Goal: Register for event/course

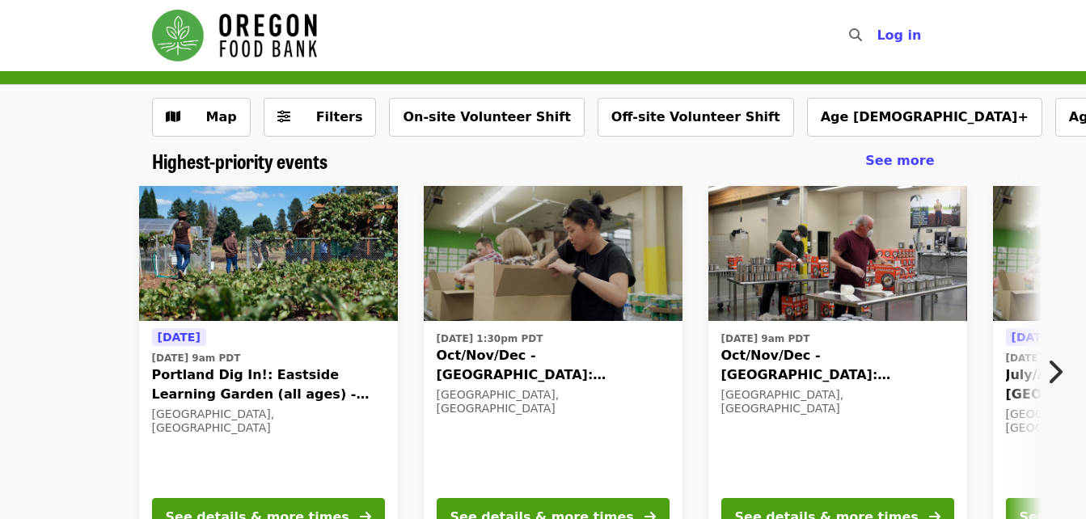
click at [1059, 370] on icon "chevron-right icon" at bounding box center [1054, 372] width 16 height 31
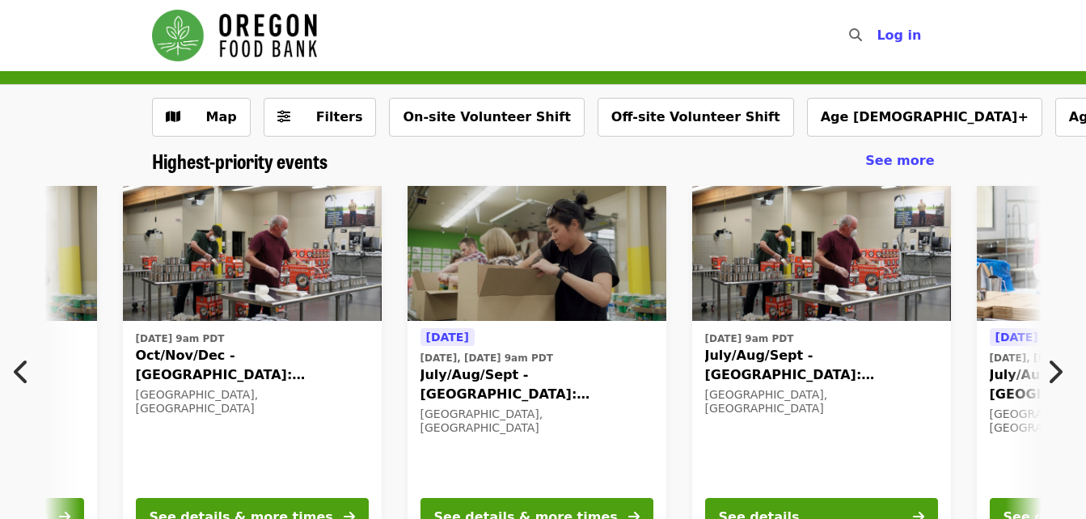
click at [1061, 369] on icon "chevron-right icon" at bounding box center [1054, 372] width 16 height 31
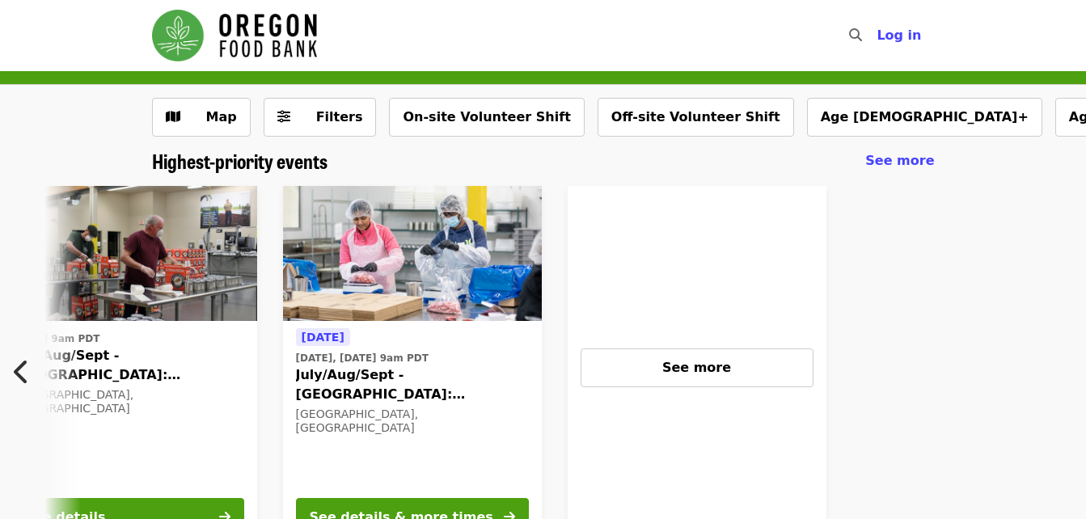
scroll to position [81, 0]
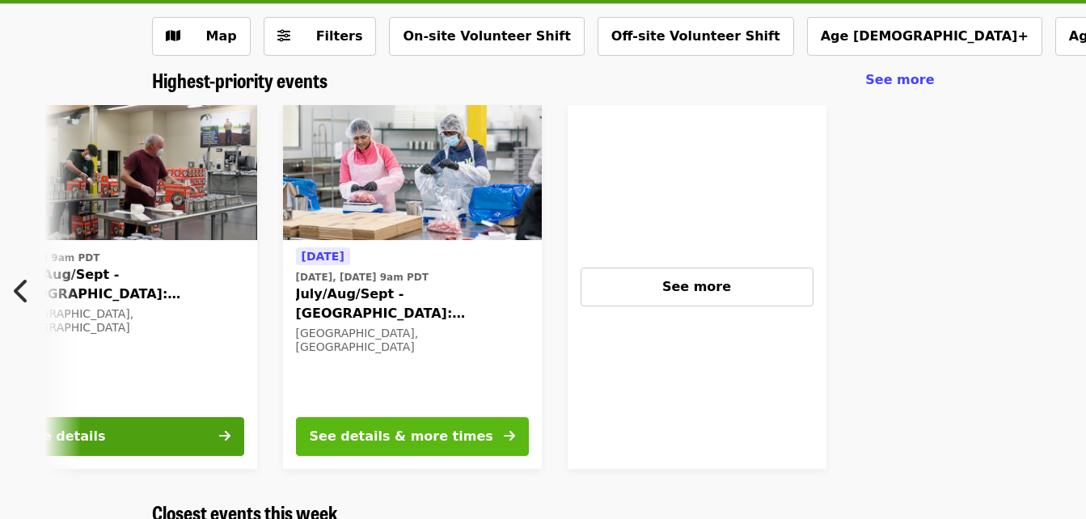
click at [375, 437] on div "See details & more times" at bounding box center [402, 436] width 184 height 19
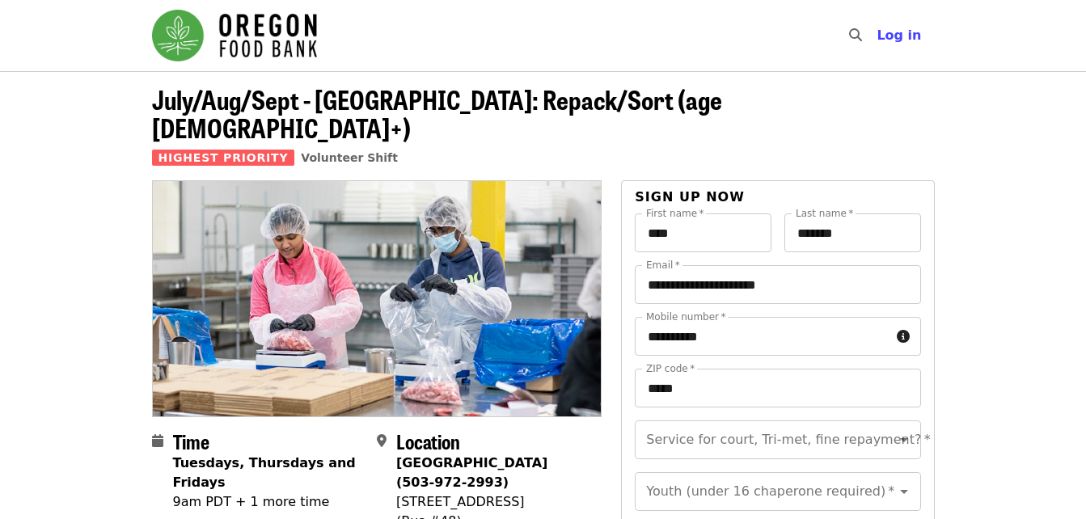
scroll to position [81, 0]
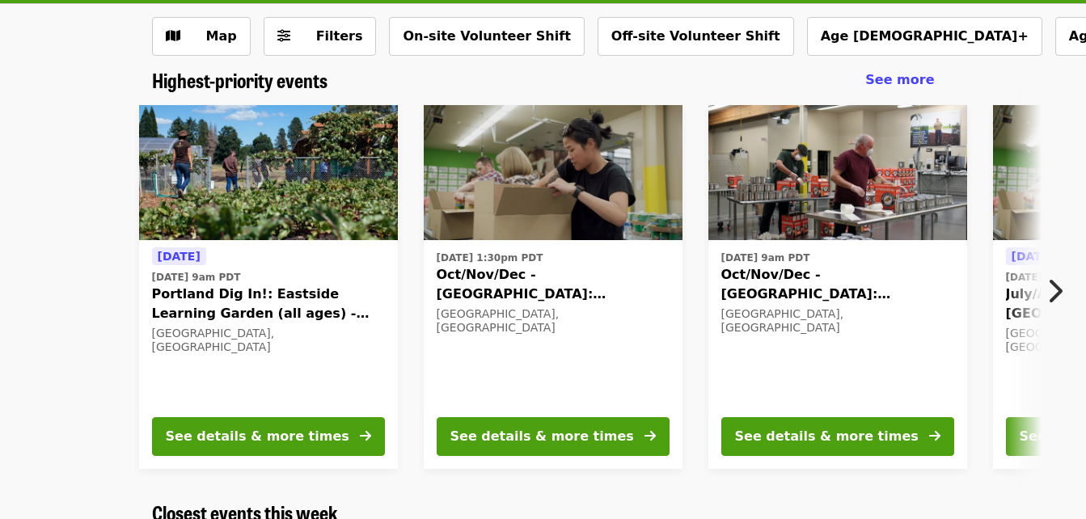
click at [1065, 290] on button "Next item" at bounding box center [1059, 290] width 53 height 45
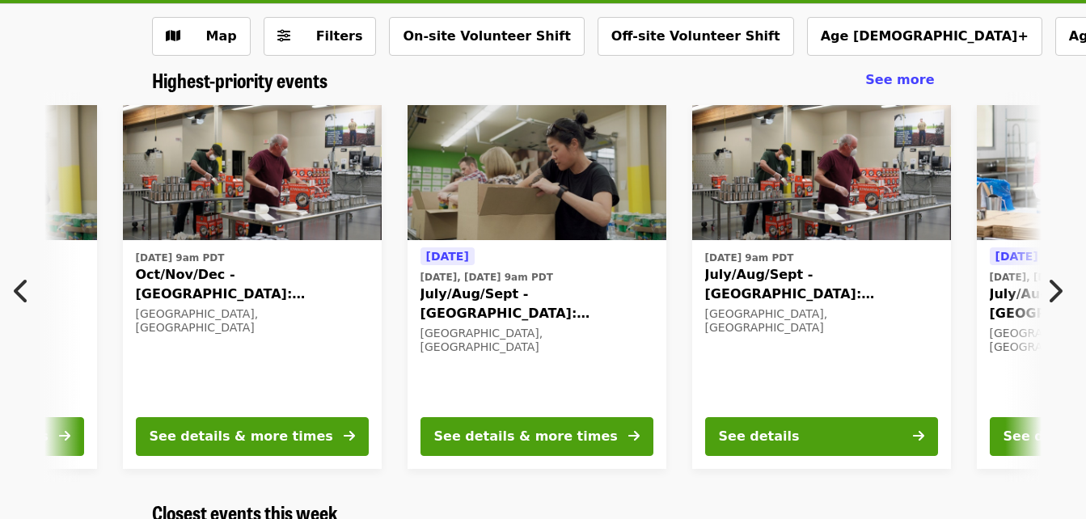
click at [801, 270] on span "July/Aug/Sept - [GEOGRAPHIC_DATA]: Repack/Sort (age [DEMOGRAPHIC_DATA]+)" at bounding box center [821, 284] width 233 height 39
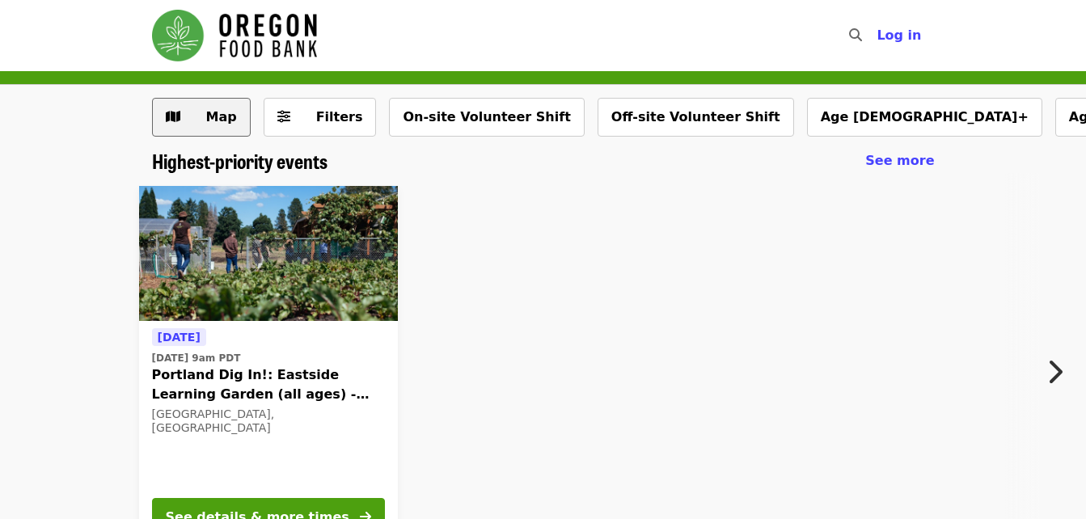
scroll to position [81, 0]
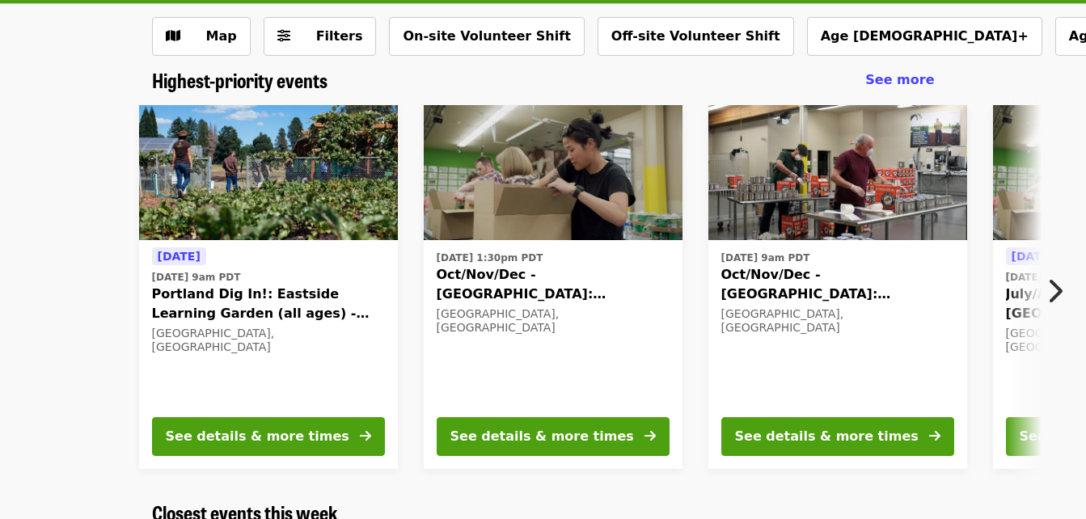
click at [549, 168] on img at bounding box center [553, 173] width 259 height 136
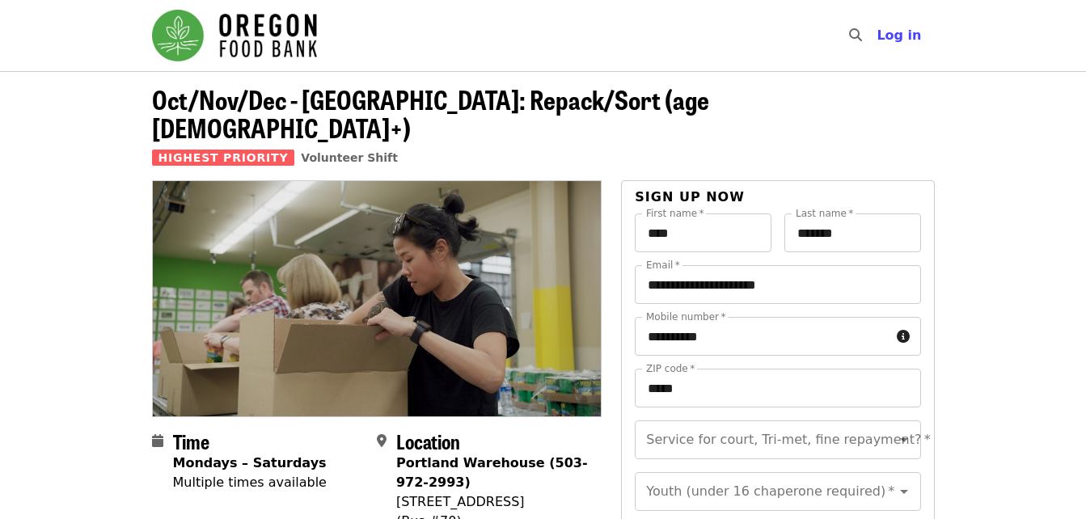
scroll to position [81, 0]
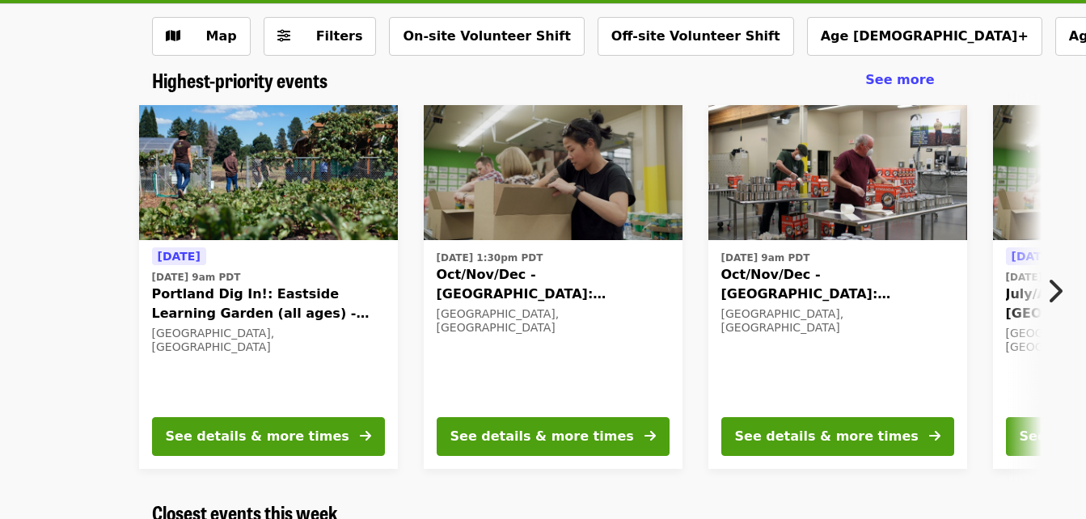
click at [300, 178] on img at bounding box center [268, 173] width 259 height 136
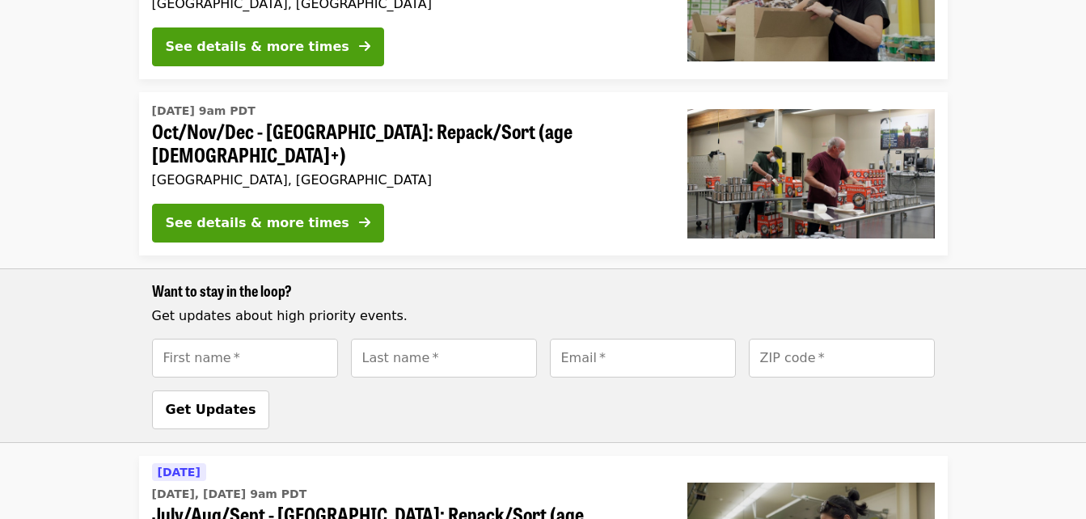
scroll to position [2426, 0]
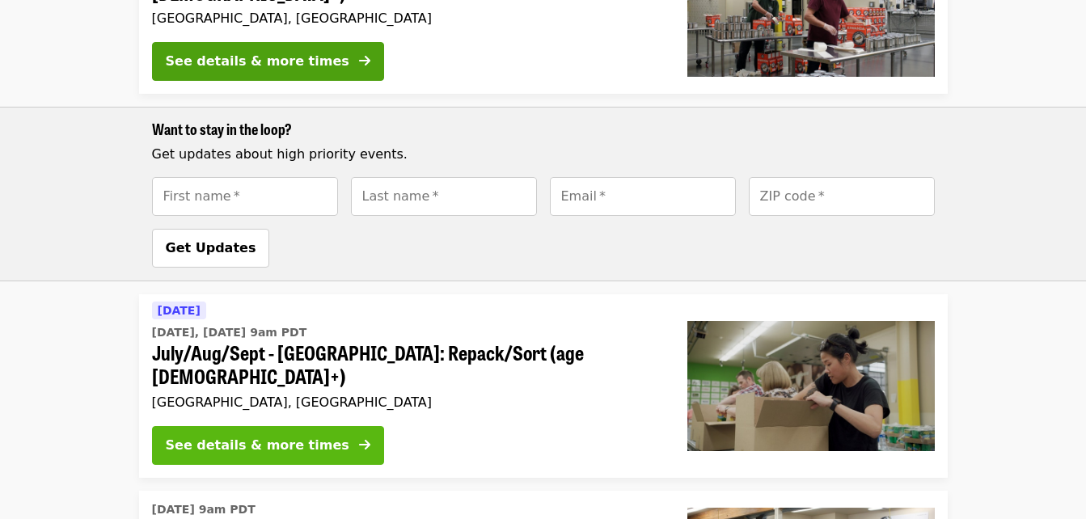
click at [301, 436] on div "See details & more times" at bounding box center [258, 445] width 184 height 19
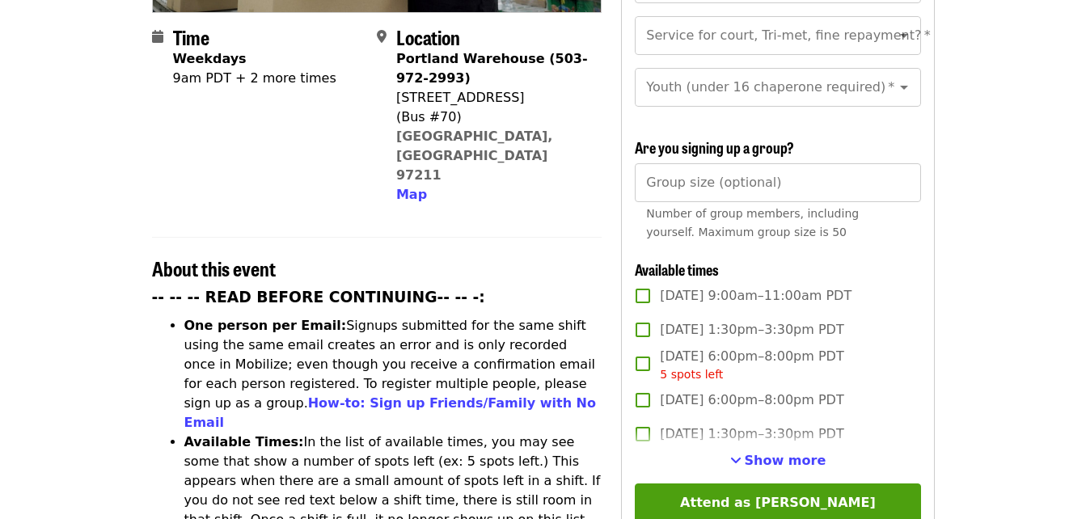
scroll to position [485, 0]
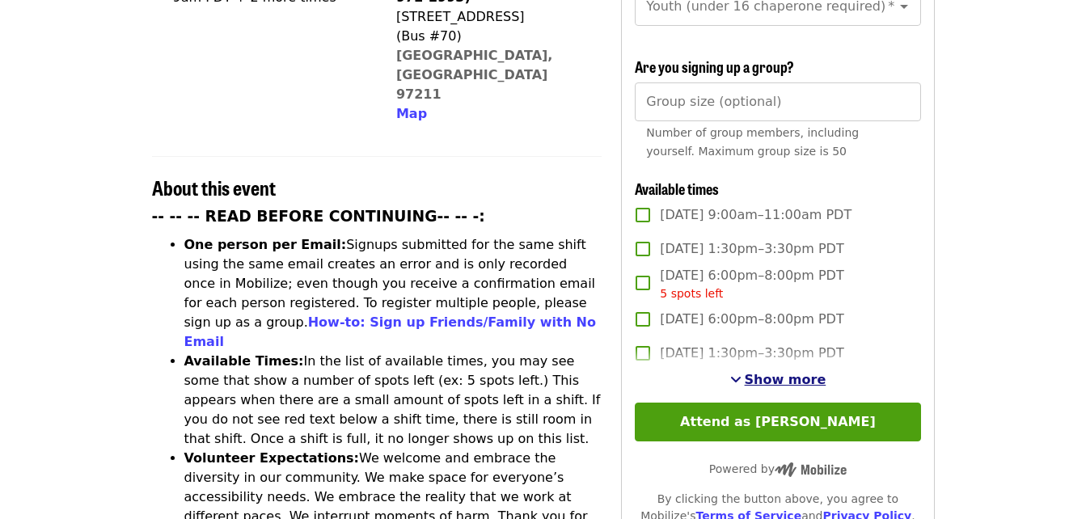
click at [789, 379] on span "Show more" at bounding box center [786, 379] width 82 height 15
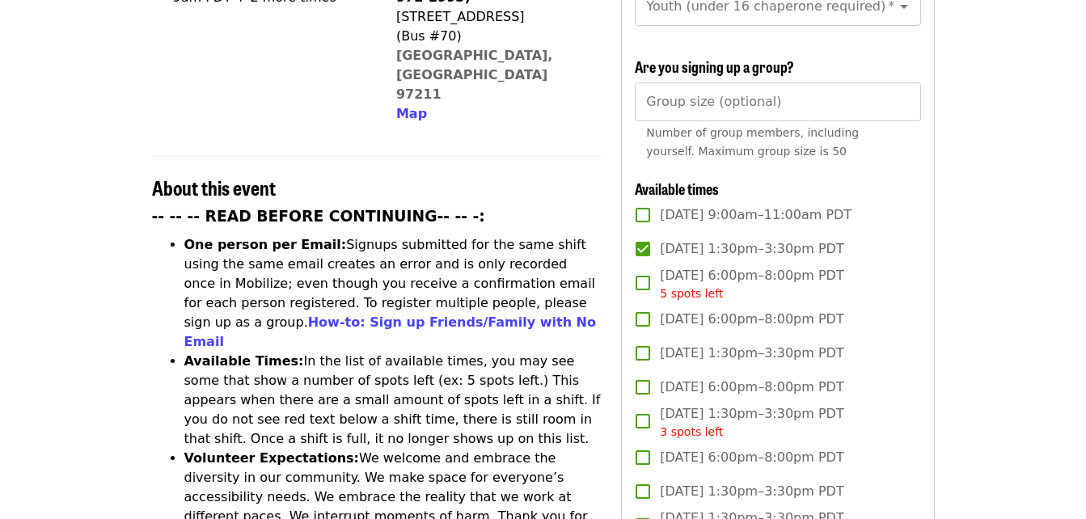
scroll to position [323, 0]
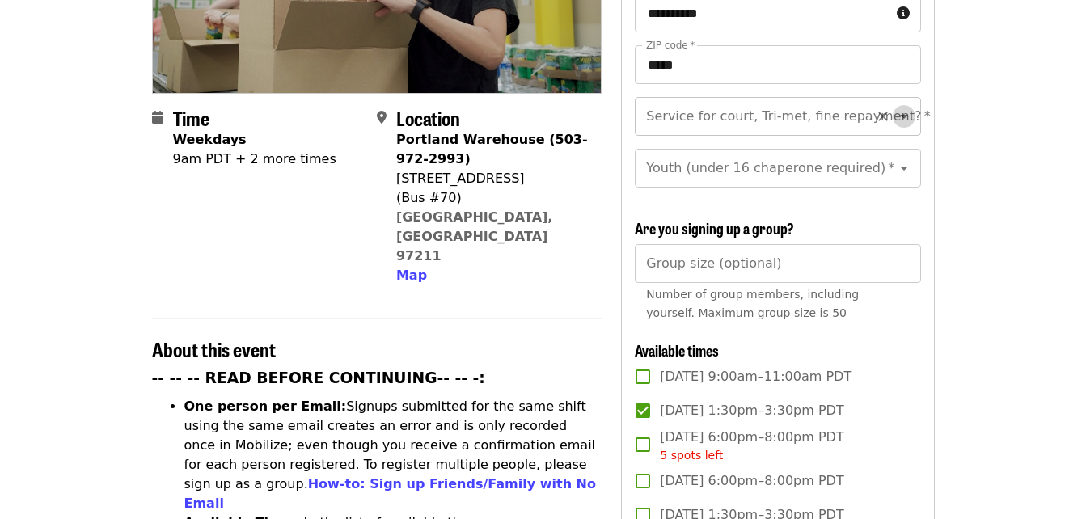
click at [900, 115] on icon "Open" at bounding box center [904, 117] width 8 height 4
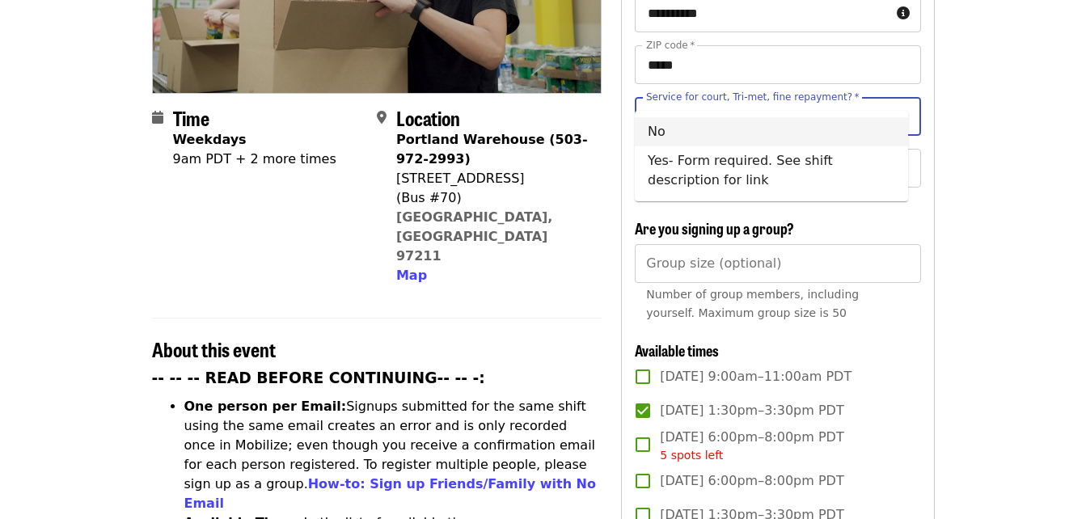
click at [659, 137] on li "No" at bounding box center [771, 131] width 273 height 29
type input "**"
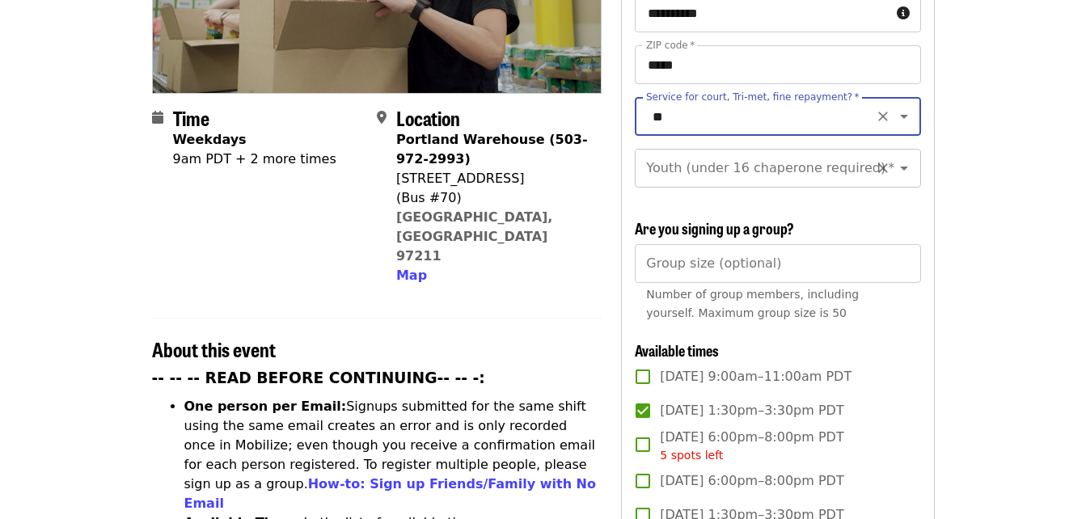
click at [900, 167] on icon "Open" at bounding box center [904, 169] width 8 height 4
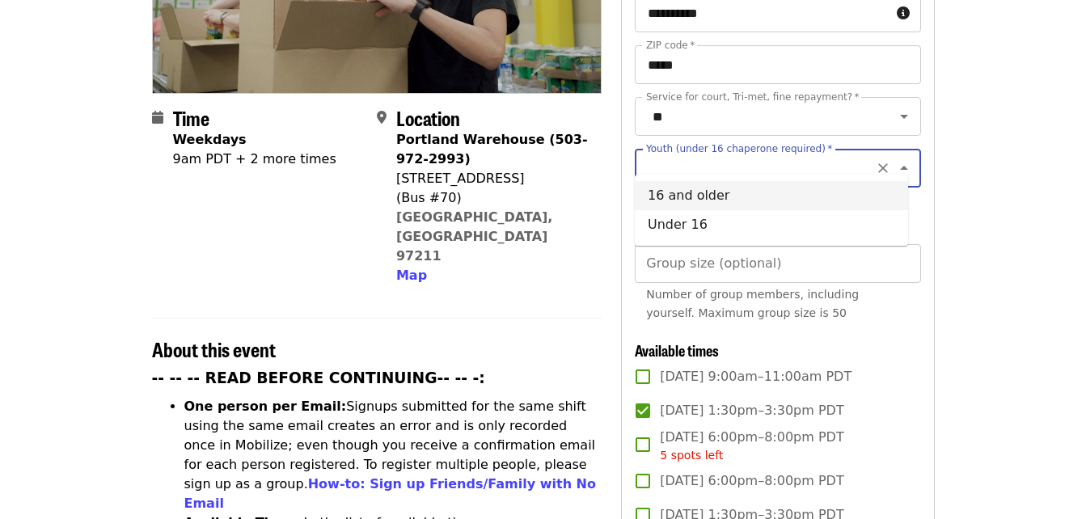
click at [705, 197] on li "16 and older" at bounding box center [771, 195] width 273 height 29
type input "**********"
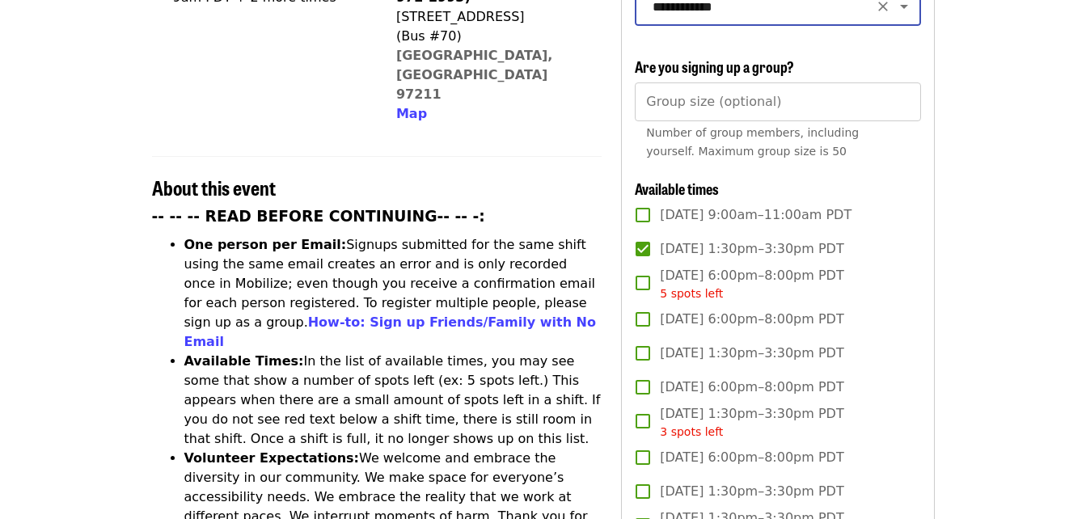
scroll to position [809, 0]
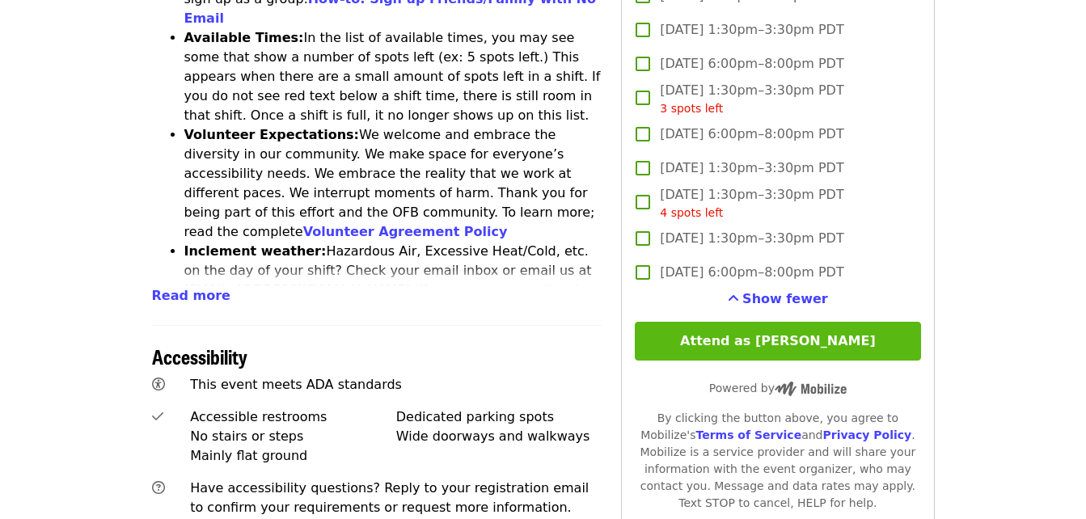
click at [780, 336] on button "Attend as [PERSON_NAME]" at bounding box center [777, 341] width 285 height 39
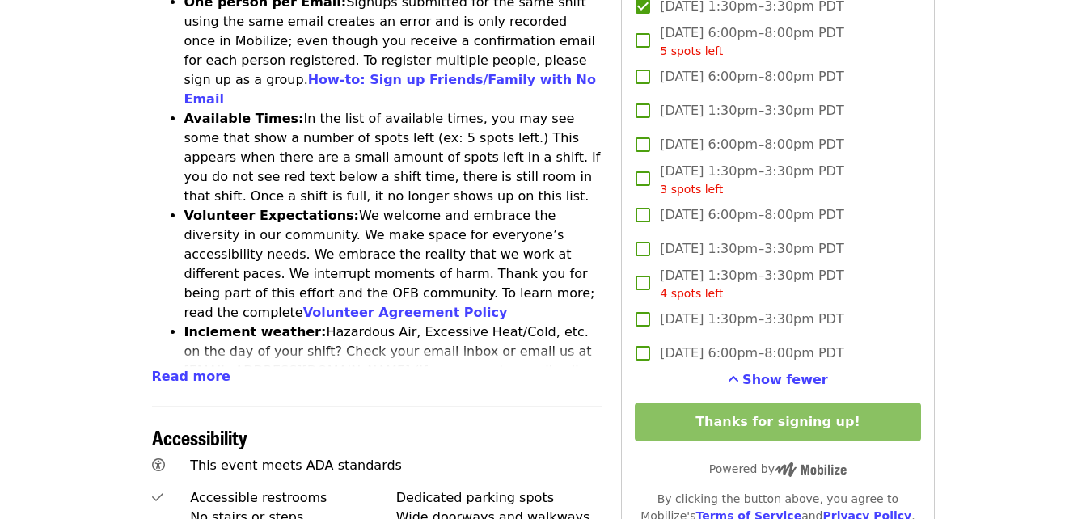
scroll to position [647, 0]
